Goal: Check status: Check status

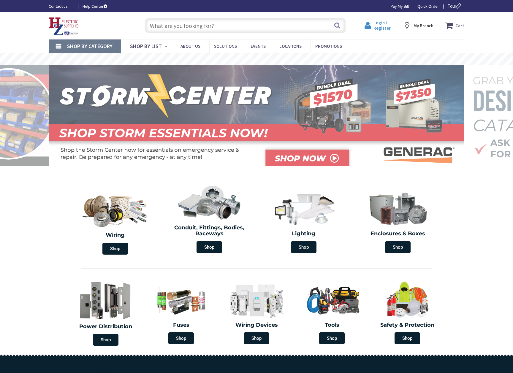
click at [379, 26] on span "Login / Register" at bounding box center [381, 25] width 17 height 11
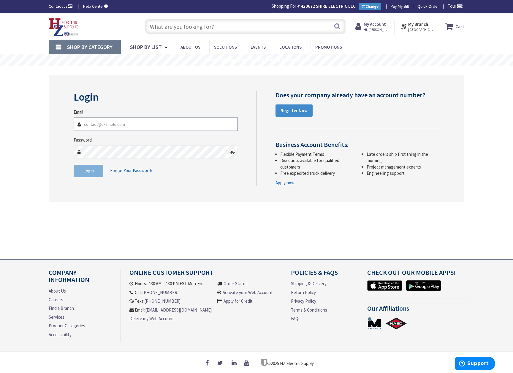
type input "[PERSON_NAME][EMAIL_ADDRESS][DOMAIN_NAME]"
drag, startPoint x: 83, startPoint y: 180, endPoint x: 85, endPoint y: 174, distance: 6.1
click at [83, 180] on fieldset "Email [PERSON_NAME][EMAIL_ADDRESS][DOMAIN_NAME] Password Login Forgot Your Pass…" at bounding box center [156, 146] width 164 height 74
click at [85, 174] on button "Login" at bounding box center [89, 171] width 30 height 12
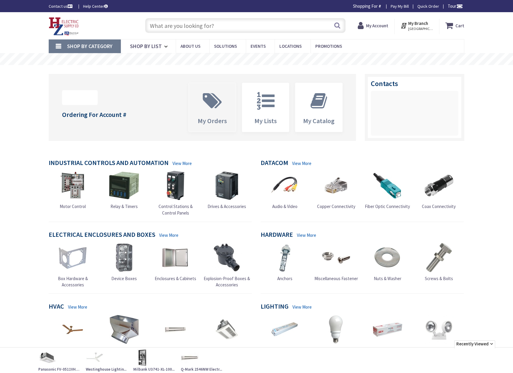
click at [201, 108] on icon at bounding box center [212, 101] width 25 height 18
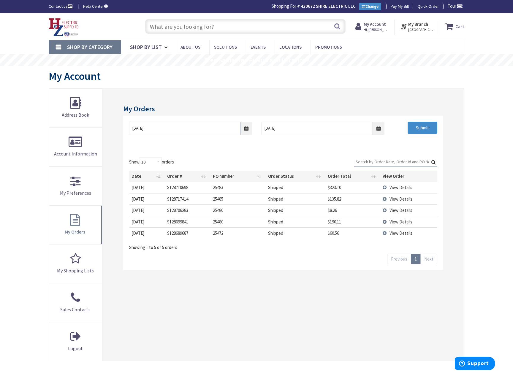
click at [220, 188] on td "25483" at bounding box center [237, 187] width 55 height 11
copy td "25483"
click at [215, 198] on td "25485" at bounding box center [237, 198] width 55 height 11
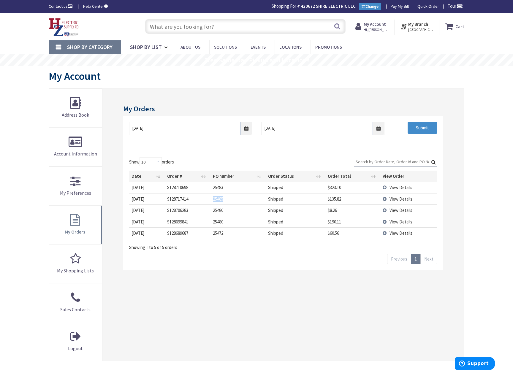
copy td "25485"
